Goal: Information Seeking & Learning: Get advice/opinions

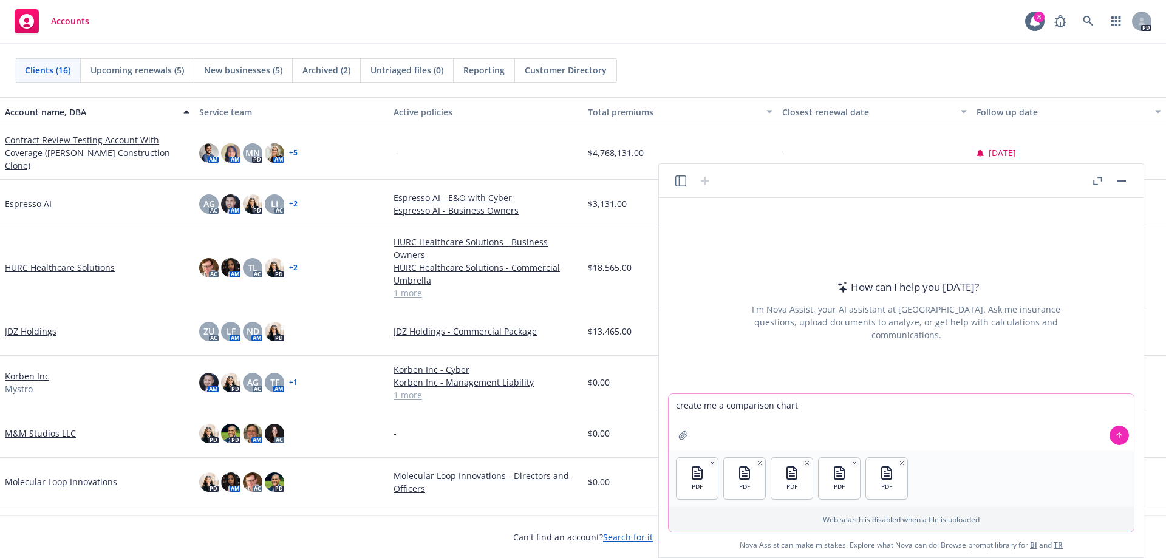
drag, startPoint x: 800, startPoint y: 409, endPoint x: 582, endPoint y: 395, distance: 217.9
click at [582, 395] on body "Accounts 8 PD Clients (16) Upcoming renewals (5) New businesses (5) Archived (2…" at bounding box center [583, 337] width 1166 height 674
click at [1037, 409] on textarea "can you create me a grid from these policies and list the coverages, policy ter…" at bounding box center [901, 422] width 465 height 56
click at [1108, 411] on textarea "can you create me a grid from these policies and list the coverages, policy ter…" at bounding box center [901, 422] width 465 height 56
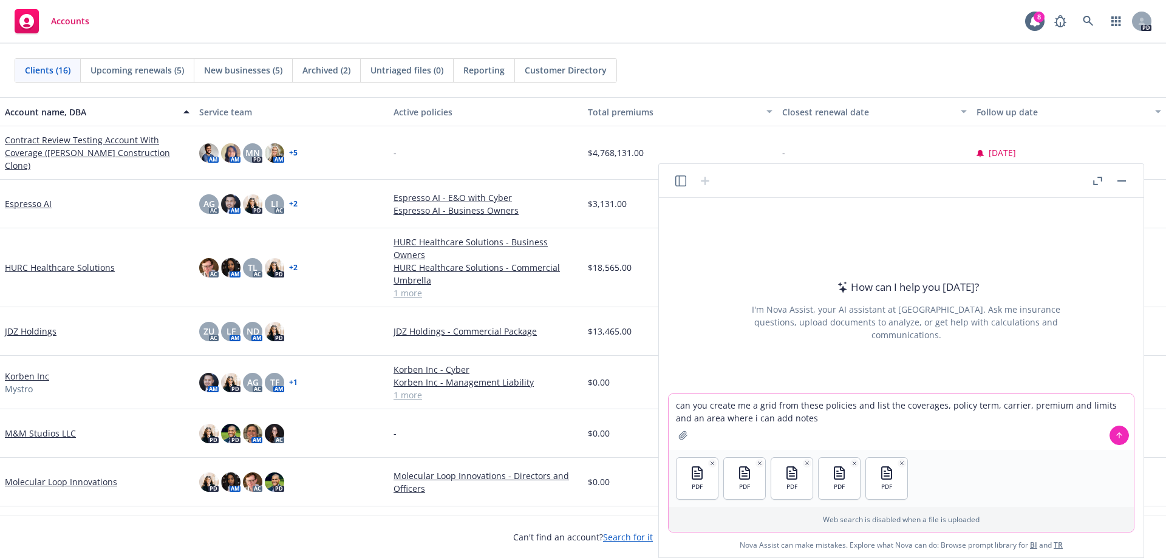
type textarea "can you create me a grid from these policies and list the coverages, policy ter…"
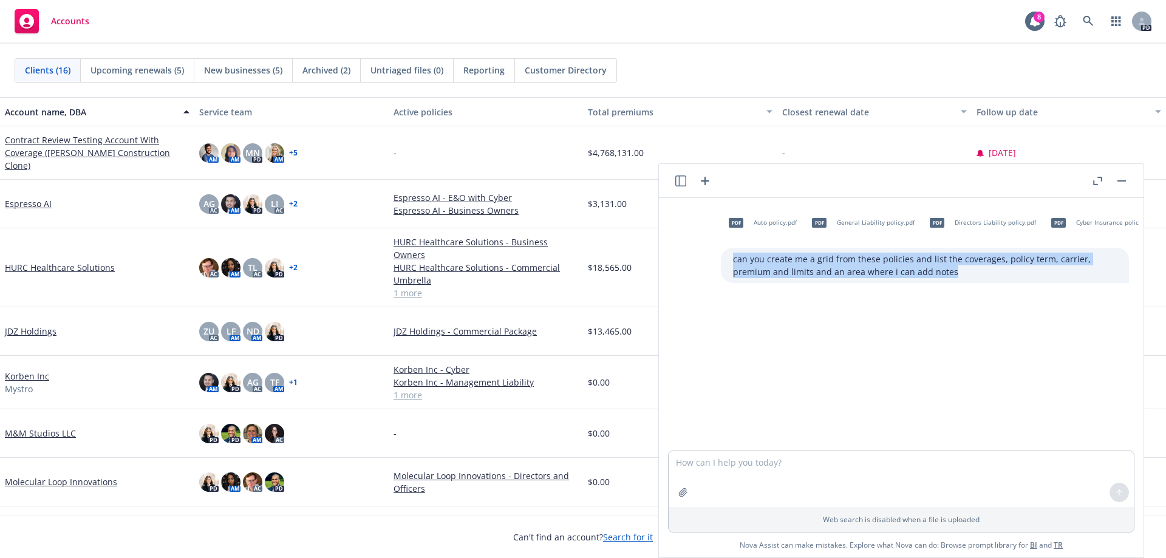
drag, startPoint x: 920, startPoint y: 273, endPoint x: 716, endPoint y: 258, distance: 204.6
click at [721, 258] on div "can you create me a grid from these policies and list the coverages, policy ter…" at bounding box center [925, 265] width 408 height 35
copy p "can you create me a grid from these policies and list the coverages, policy ter…"
click at [704, 182] on icon "button" at bounding box center [705, 181] width 15 height 15
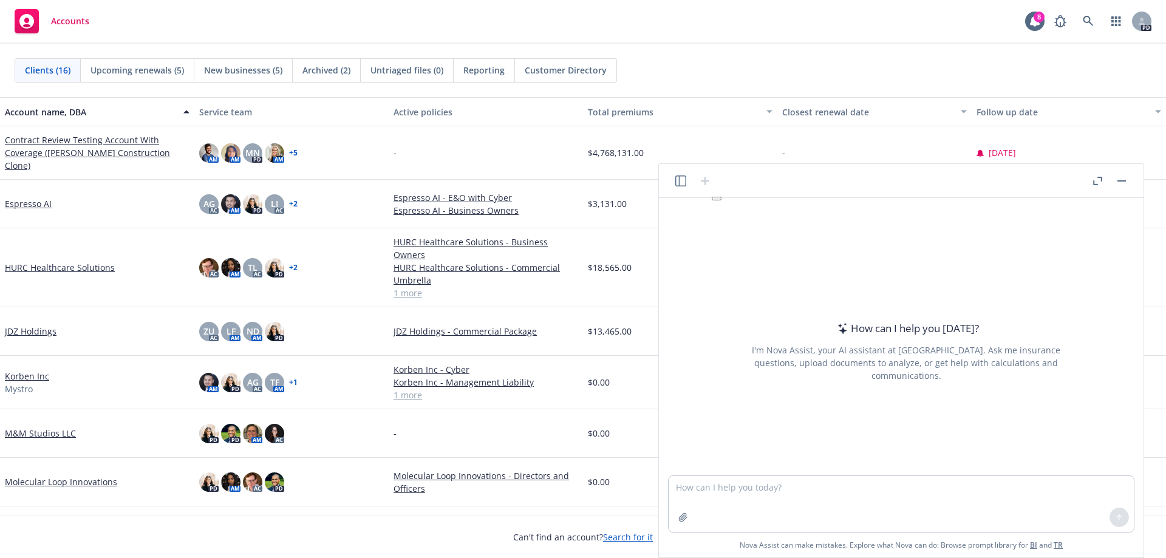
click at [703, 486] on textarea at bounding box center [901, 504] width 465 height 56
type textarea "can you create me a grid from these policies and list the coverages, policy ter…"
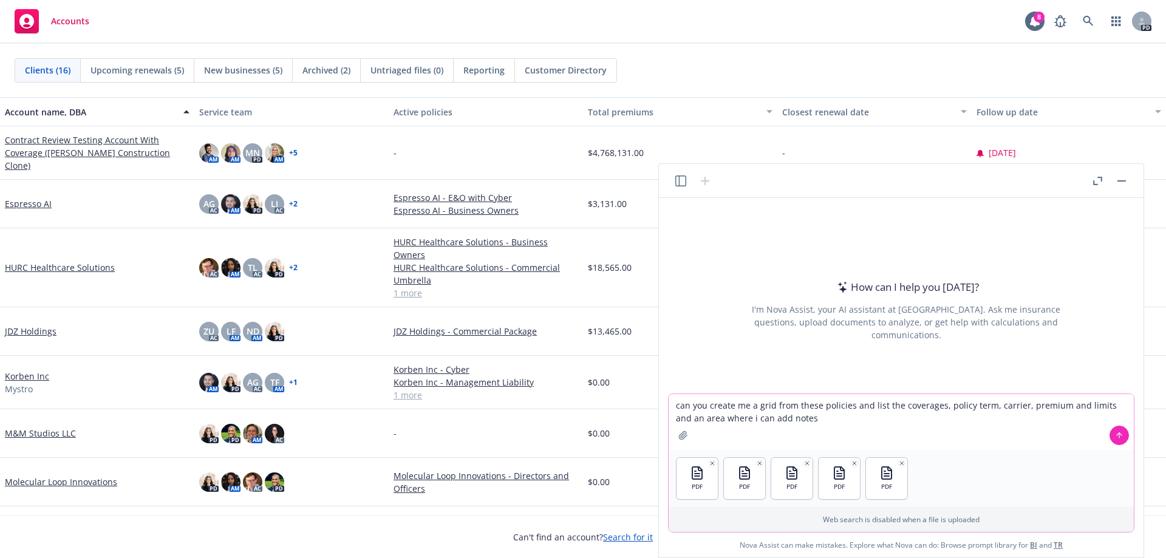
click at [1117, 438] on icon at bounding box center [1119, 435] width 9 height 9
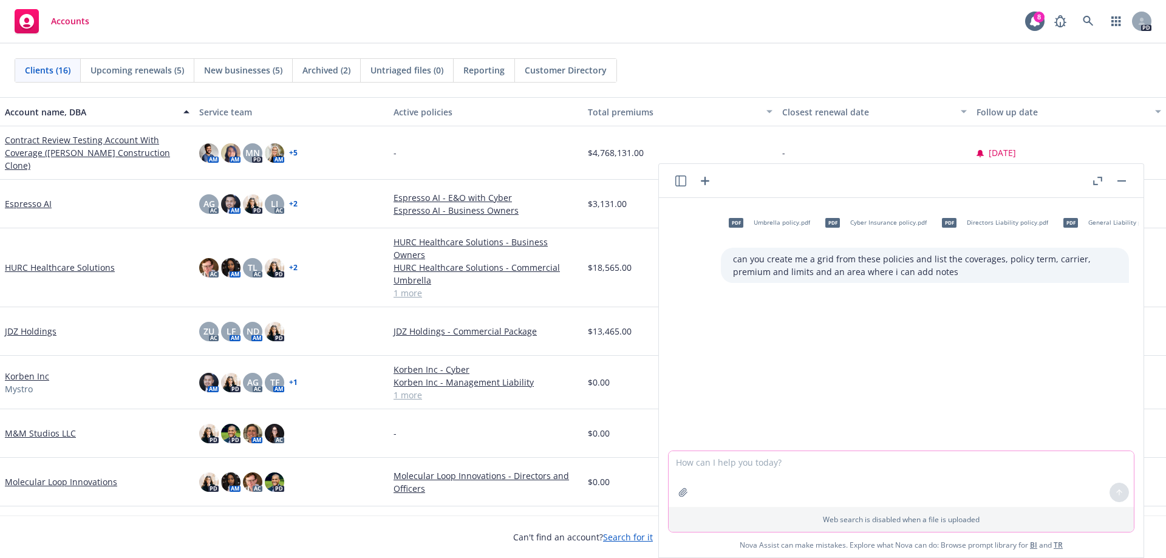
click at [829, 481] on textarea at bounding box center [901, 479] width 465 height 56
click at [797, 307] on div "pdf Umbrella policy.pdf pdf Cyber Insurance policy.pdf pdf Directors Liability …" at bounding box center [901, 324] width 475 height 253
drag, startPoint x: 904, startPoint y: 268, endPoint x: 868, endPoint y: 268, distance: 35.8
click at [870, 265] on p "can you create me a grid from these policies and list the coverages, policy ter…" at bounding box center [925, 266] width 384 height 26
click at [694, 469] on textarea at bounding box center [901, 479] width 465 height 56
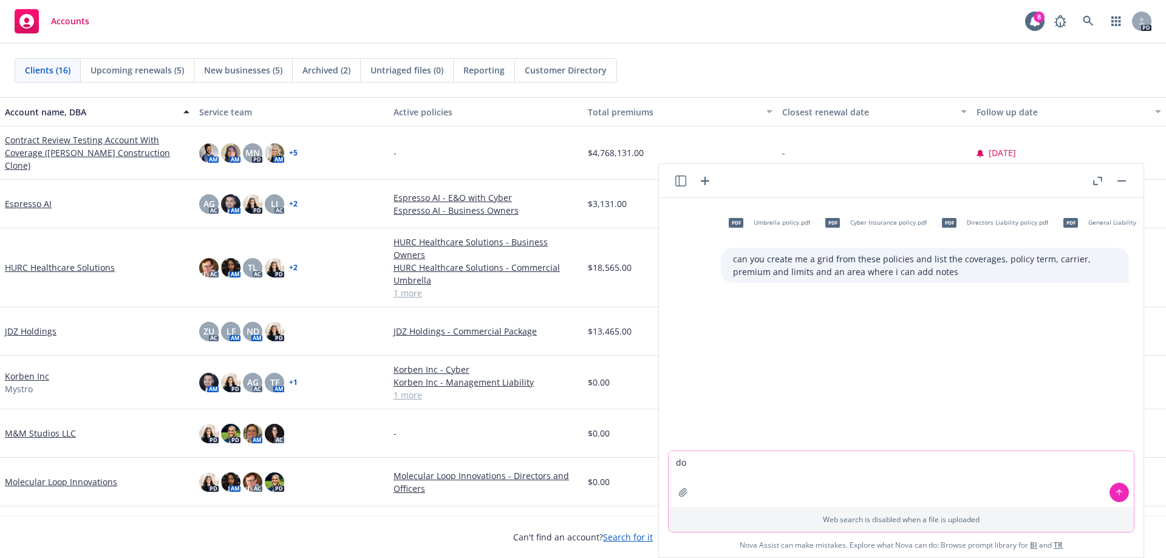
type textarea "d"
click at [704, 178] on icon "button" at bounding box center [705, 181] width 9 height 9
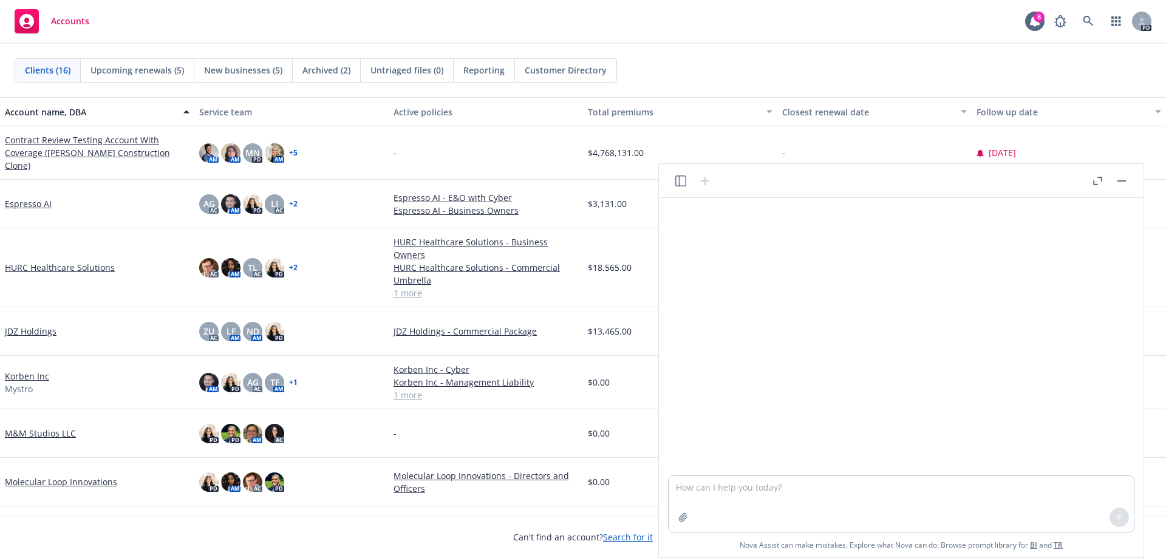
click at [725, 487] on textarea at bounding box center [901, 504] width 465 height 56
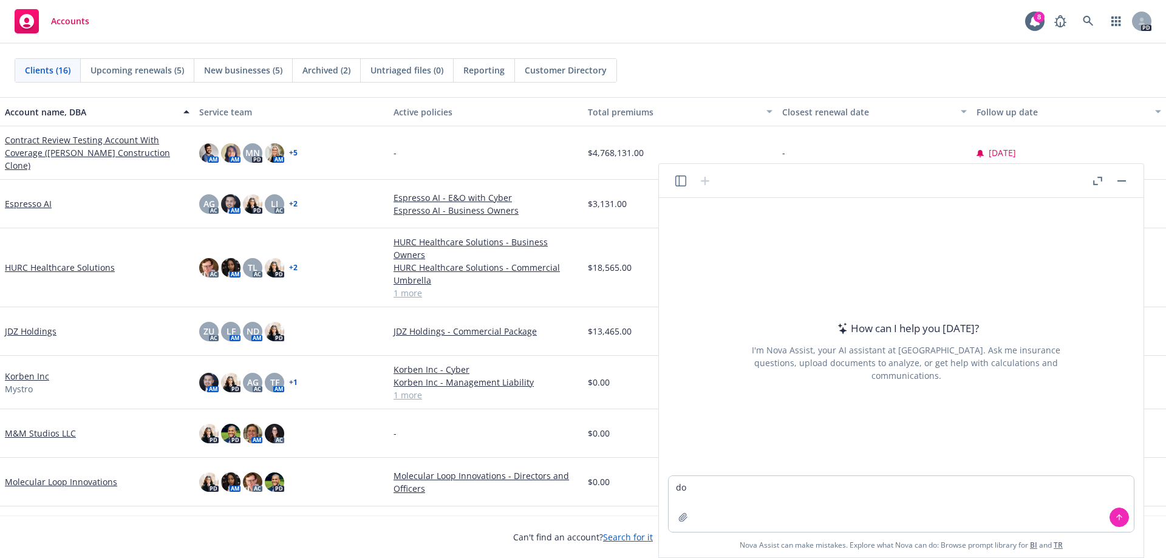
type textarea "d"
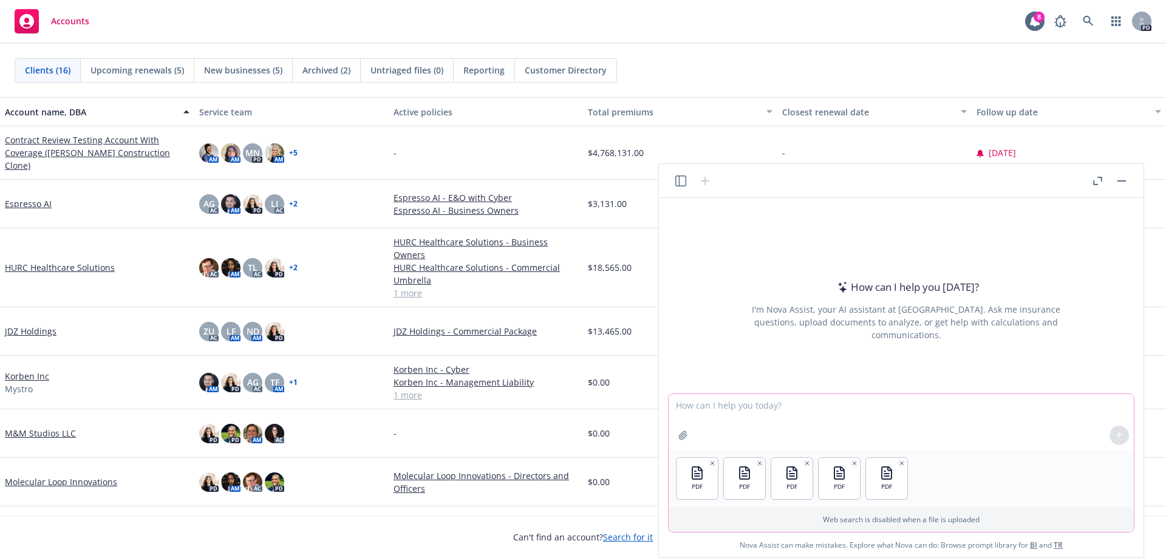
click at [711, 417] on textarea at bounding box center [901, 422] width 465 height 56
click at [946, 407] on textarea "create me a grid that lists the policy type, carrier, preiyum, and expiraton da…" at bounding box center [901, 422] width 465 height 56
drag, startPoint x: 946, startPoint y: 407, endPoint x: 1008, endPoint y: 126, distance: 287.5
click at [1008, 126] on div "[DATE]" at bounding box center [1069, 152] width 194 height 53
click at [893, 408] on textarea "create me a grid that lists the policy type, carrier, preiyum, and expiraton da…" at bounding box center [901, 422] width 465 height 56
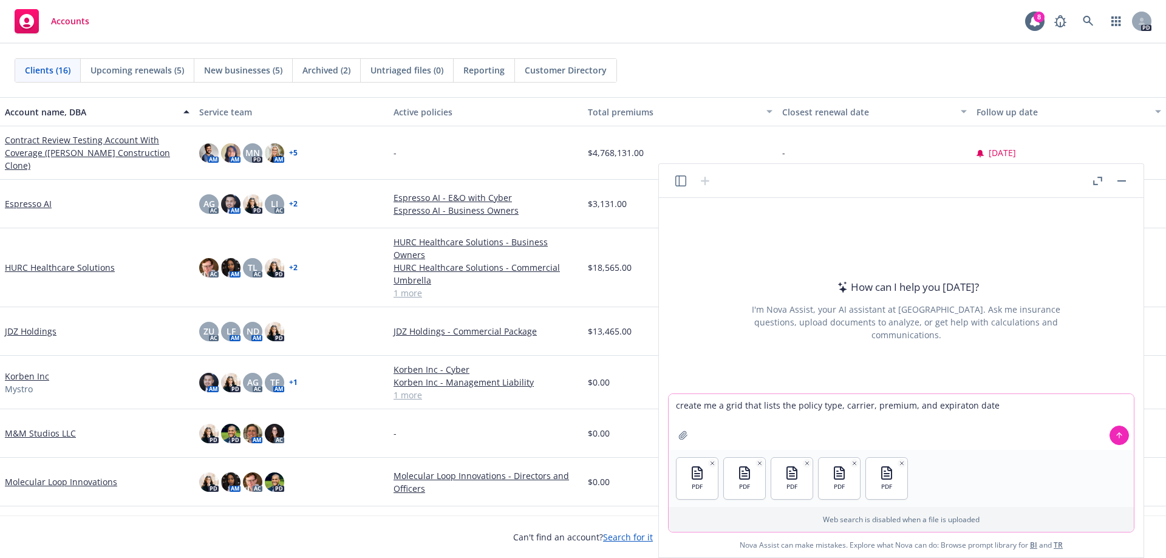
click at [953, 402] on textarea "create me a grid that lists the policy type, carrier, premium, and expiraton da…" at bounding box center [901, 422] width 465 height 56
type textarea "create me a grid that lists the policy type, carrier, premium, and expiration d…"
click at [1006, 401] on textarea "create me a grid that lists the policy type, carrier, premium, and expiration d…" at bounding box center [901, 422] width 465 height 56
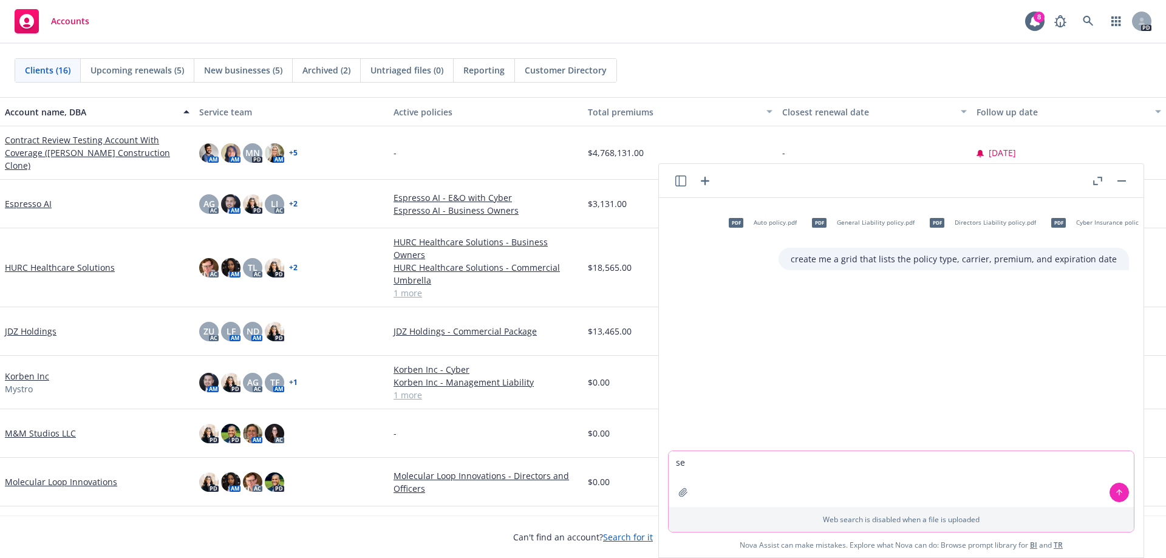
type textarea "s"
type textarea "how can i sell newfront"
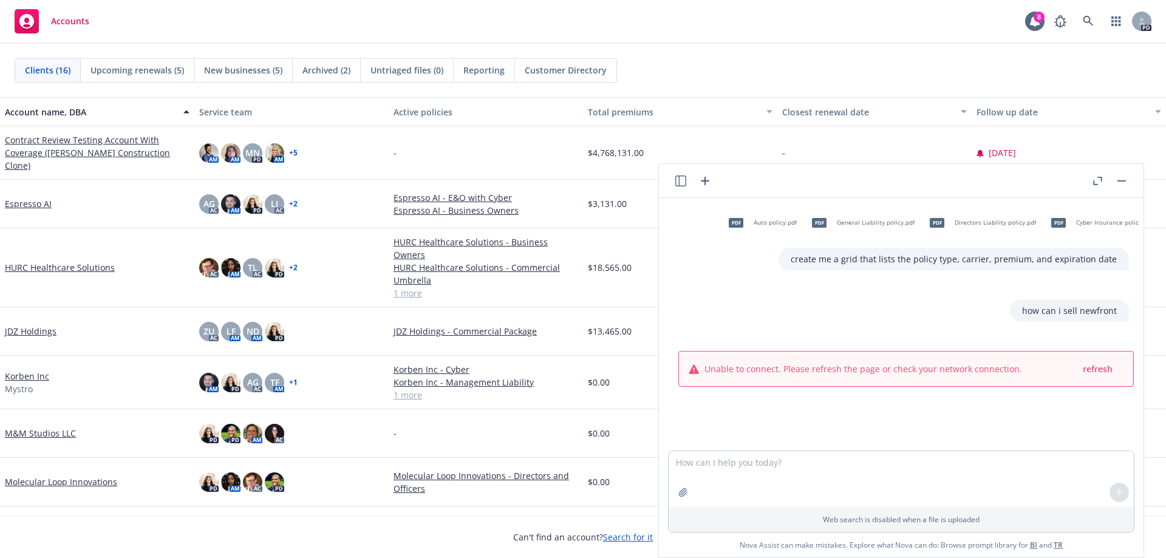
click at [707, 182] on icon "button" at bounding box center [705, 181] width 15 height 15
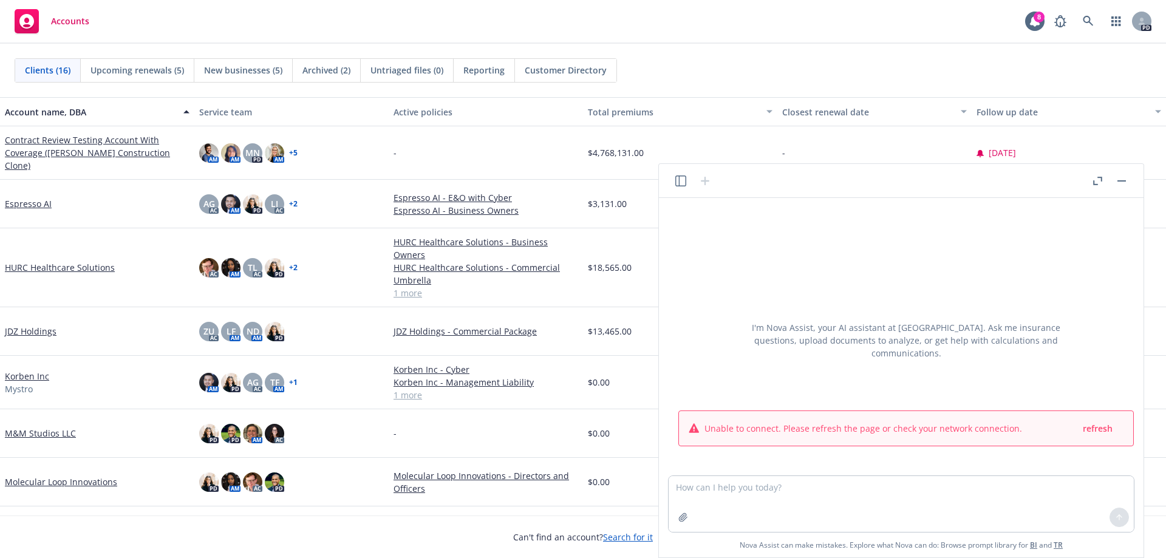
click at [749, 500] on textarea at bounding box center [901, 504] width 465 height 56
type textarea "how can i sell newfront give me talking points"
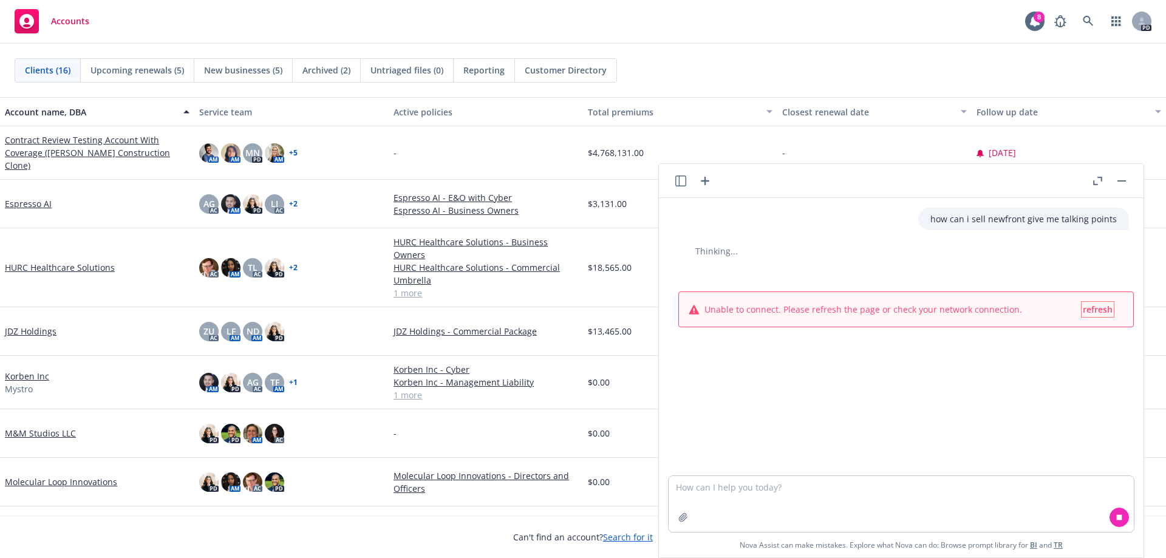
click at [1092, 305] on span "refresh" at bounding box center [1098, 310] width 30 height 12
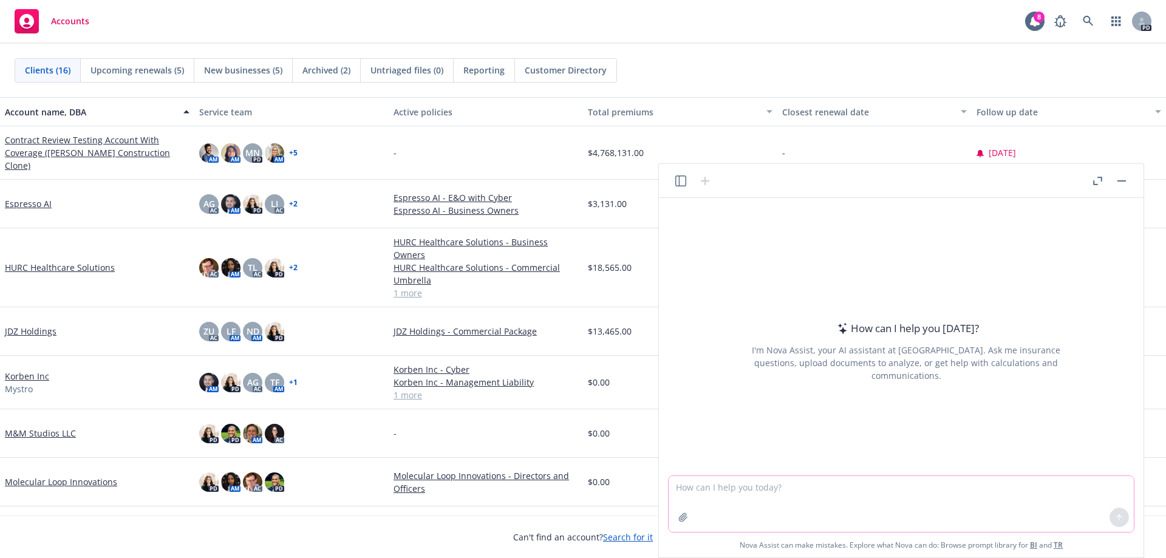
click at [748, 493] on textarea at bounding box center [901, 504] width 465 height 56
type textarea "how can i sell newfront give me talking points"
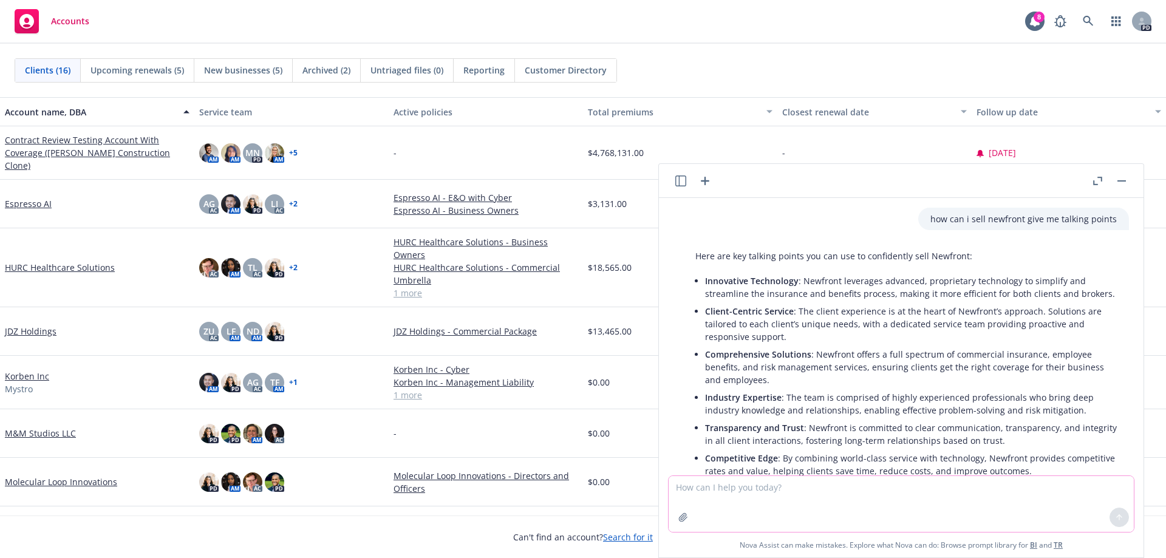
scroll to position [104, 0]
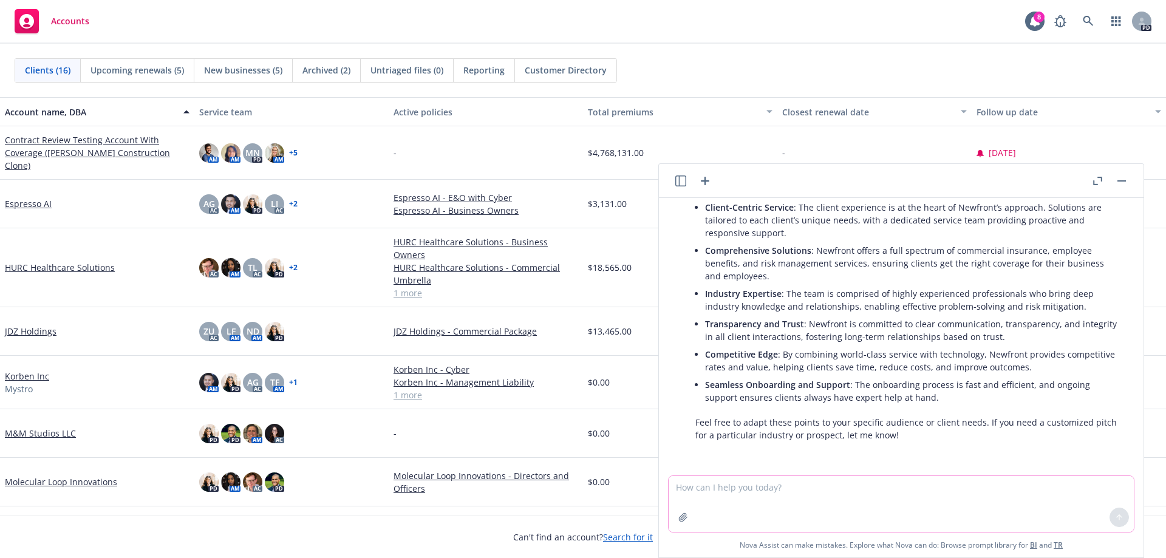
click at [751, 484] on textarea at bounding box center [901, 504] width 465 height 56
type textarea "how can i"
click at [710, 180] on icon "button" at bounding box center [705, 181] width 15 height 15
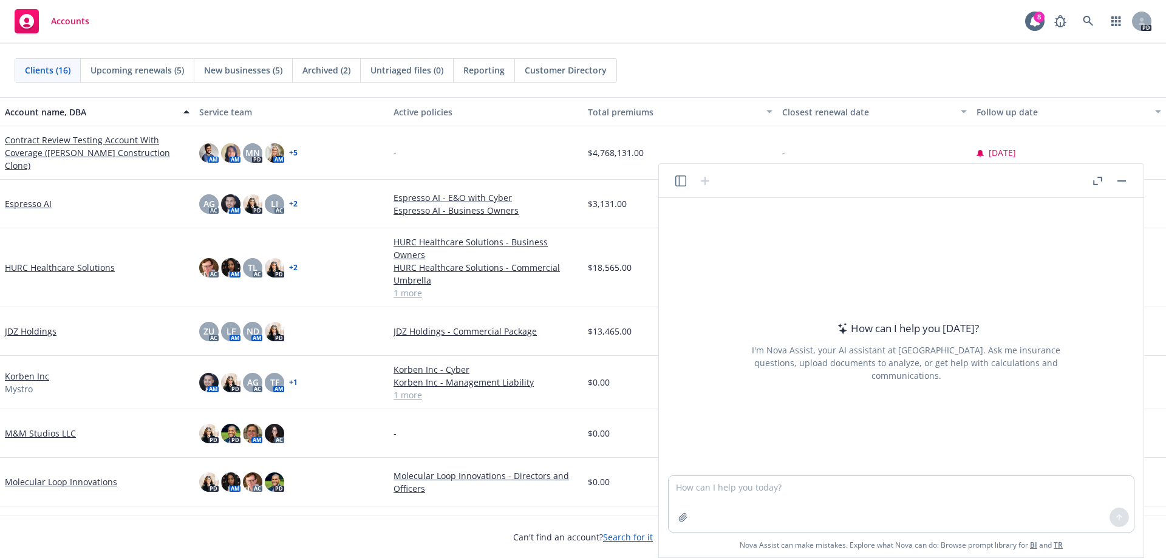
click at [694, 481] on textarea at bounding box center [901, 504] width 465 height 56
type textarea "s"
click at [1030, 18] on icon at bounding box center [1035, 21] width 12 height 12
click at [1065, 24] on icon at bounding box center [1060, 21] width 15 height 15
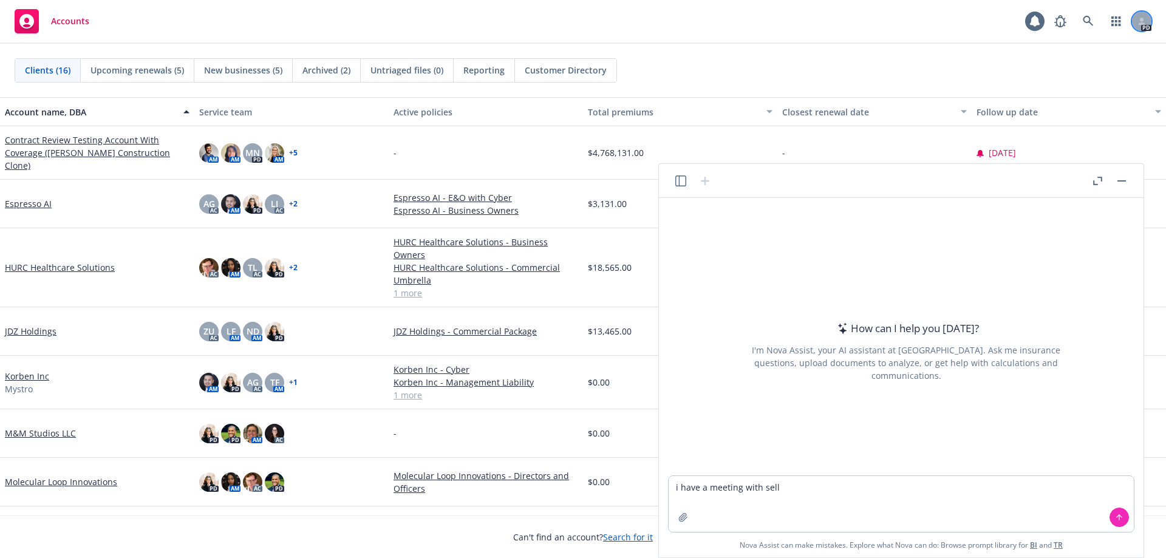
click at [1139, 26] on div at bounding box center [1141, 21] width 19 height 19
click at [1109, 24] on link "button" at bounding box center [1116, 21] width 24 height 24
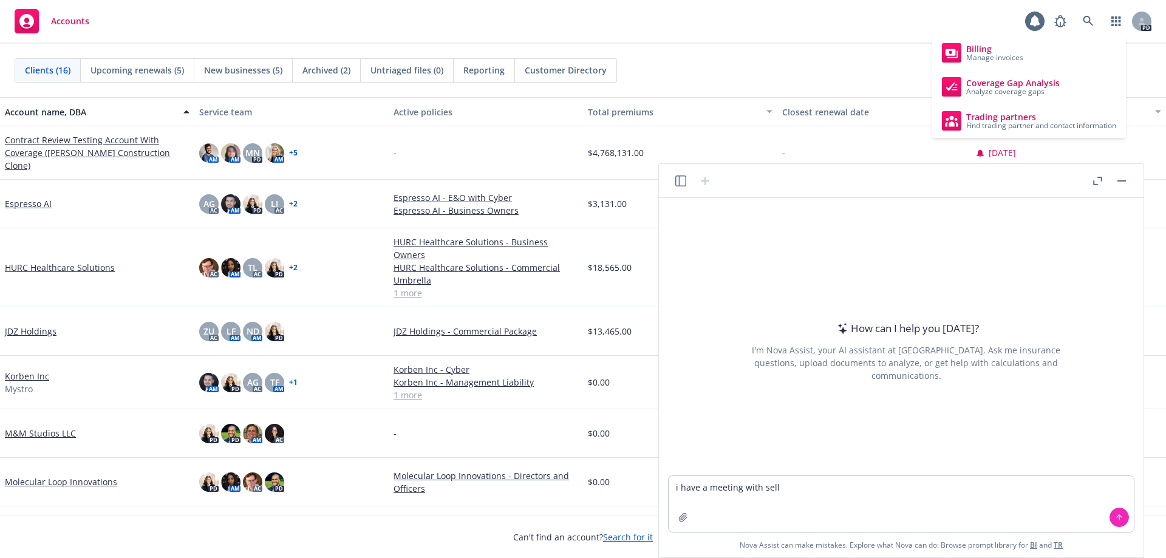
click at [810, 28] on div "Accounts 8 PD" at bounding box center [583, 22] width 1166 height 44
click at [809, 490] on textarea "i have a meeting with sell" at bounding box center [901, 504] width 465 height 56
drag, startPoint x: 805, startPoint y: 486, endPoint x: 625, endPoint y: 469, distance: 180.5
click at [625, 469] on body "Accounts 8 PD Clients (16) Upcoming renewals (5) New businesses (5) Archived (2…" at bounding box center [583, 337] width 1166 height 674
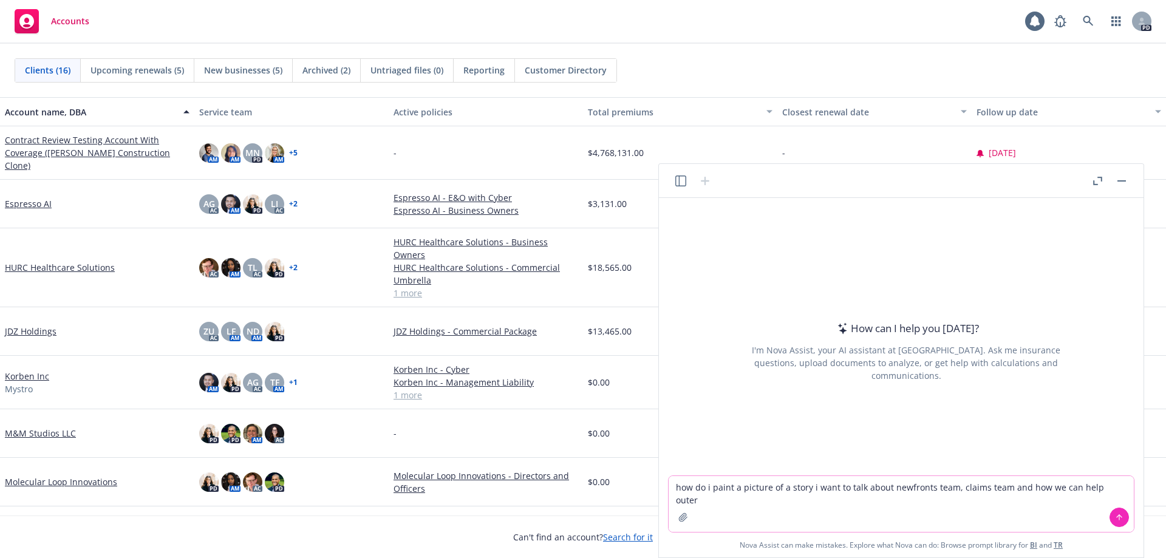
type textarea "how do i paint a picture of a story i want to talk about newfronts team, claims…"
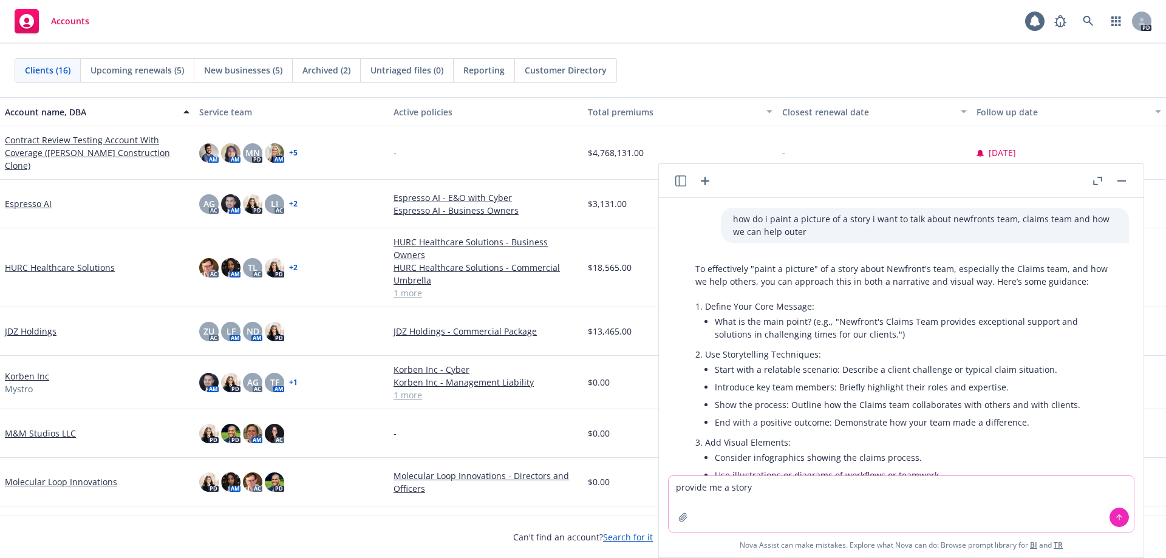
type textarea "provide me a story"
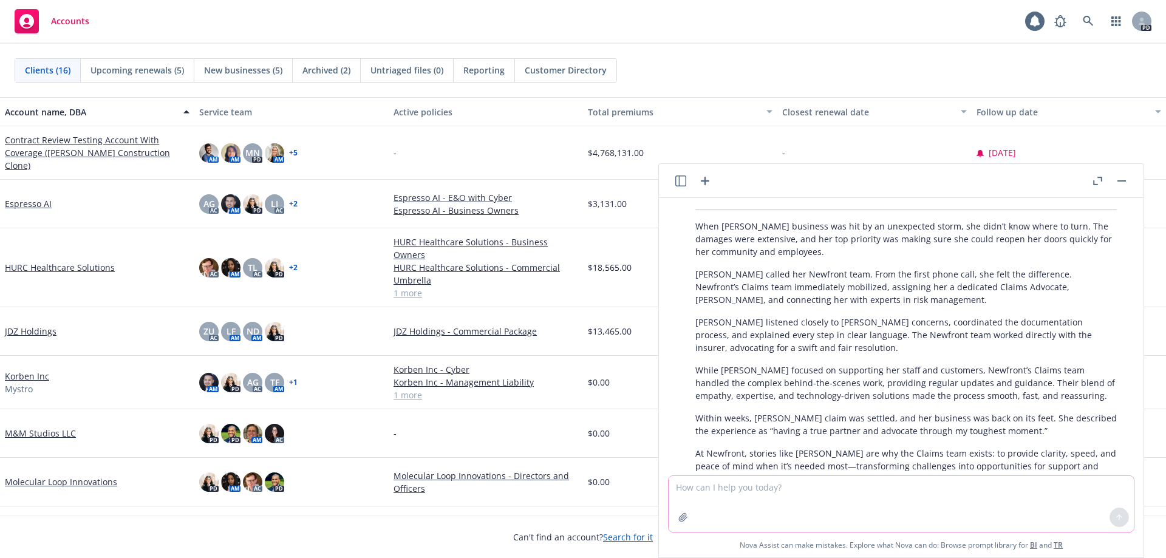
scroll to position [578, 0]
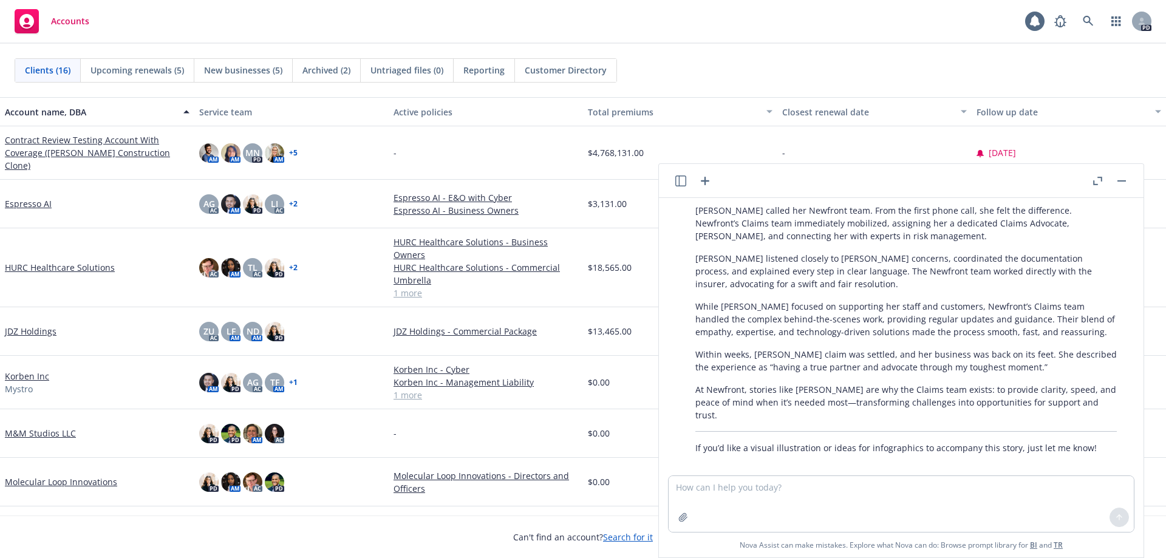
click at [700, 185] on icon "button" at bounding box center [705, 181] width 15 height 15
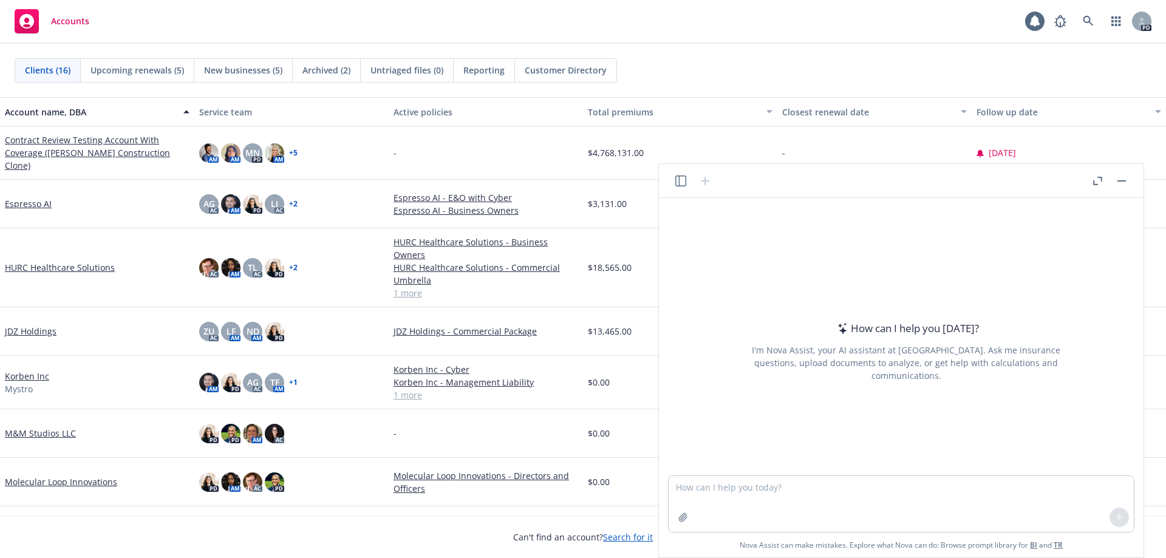
click at [1123, 179] on button "button" at bounding box center [1121, 181] width 15 height 15
